Goal: Obtain resource: Download file/media

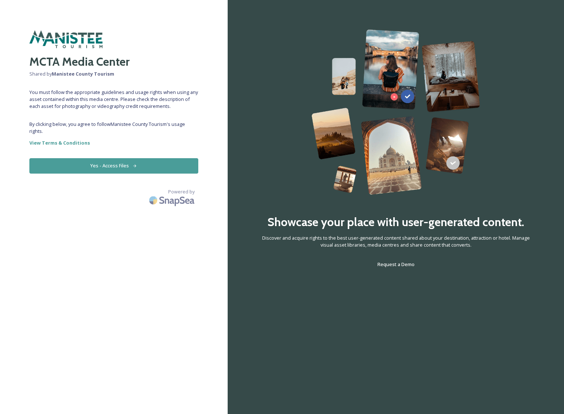
click at [160, 167] on button "Yes - Access Files" at bounding box center [113, 165] width 169 height 15
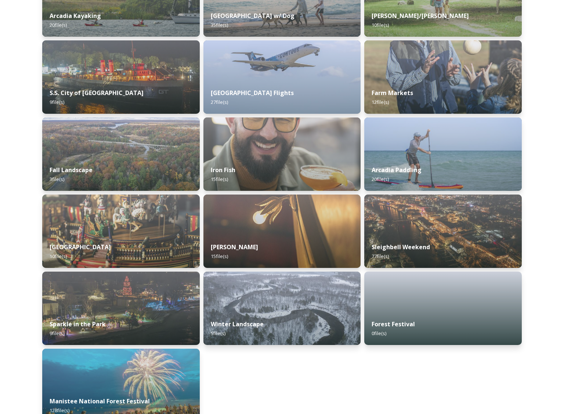
scroll to position [632, 0]
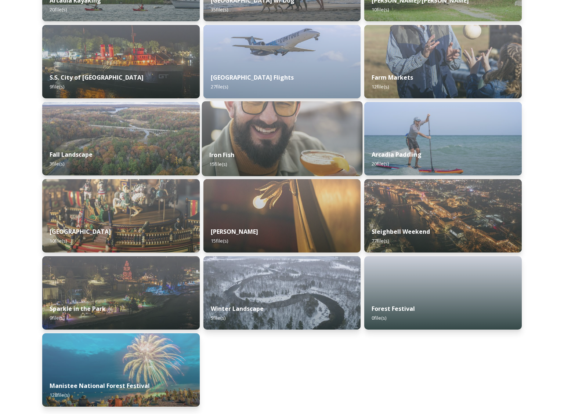
click at [309, 147] on div "Iron Fish 15 file(s)" at bounding box center [282, 159] width 160 height 33
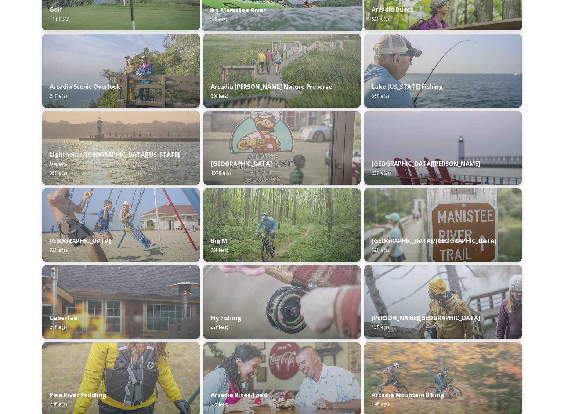
scroll to position [169, 0]
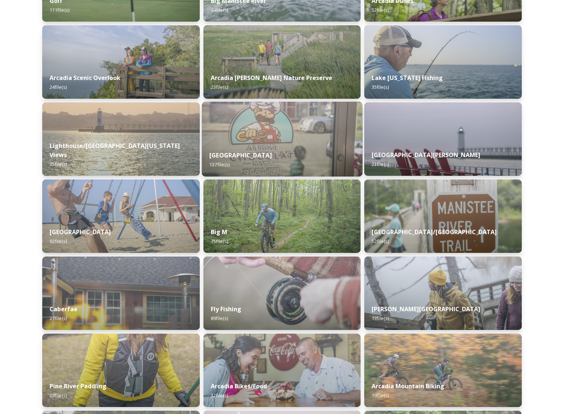
click at [226, 128] on img at bounding box center [282, 139] width 160 height 75
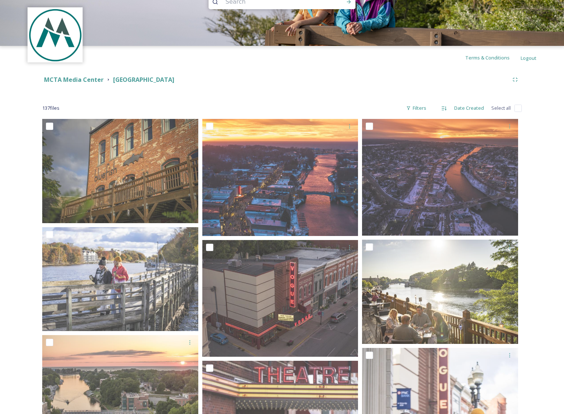
scroll to position [18, 0]
